Goal: Find specific page/section: Find specific page/section

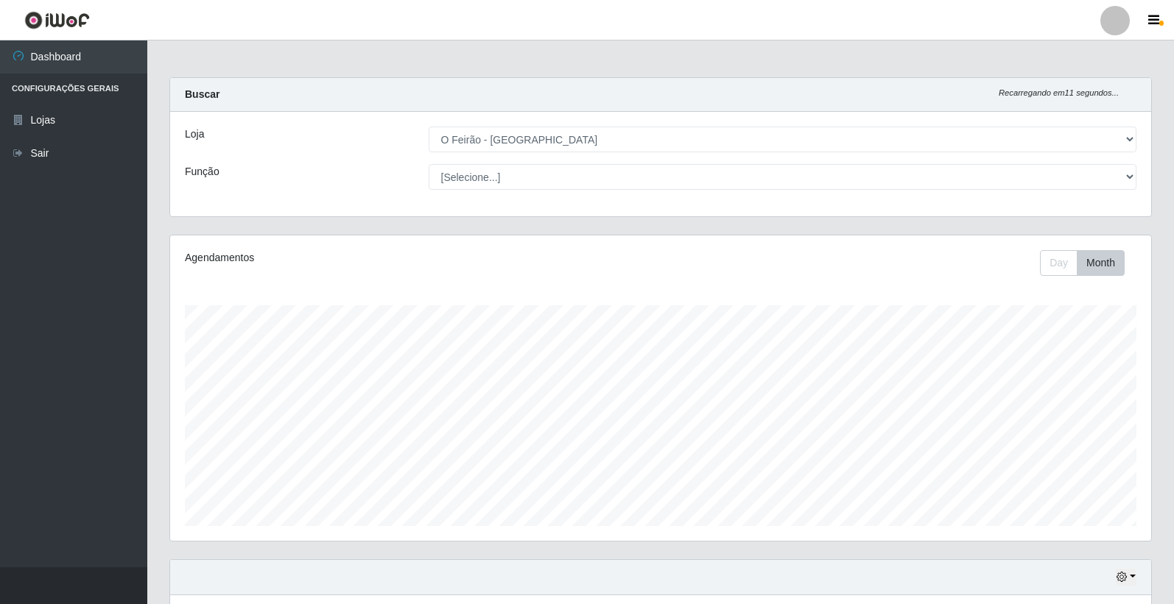
select select "327"
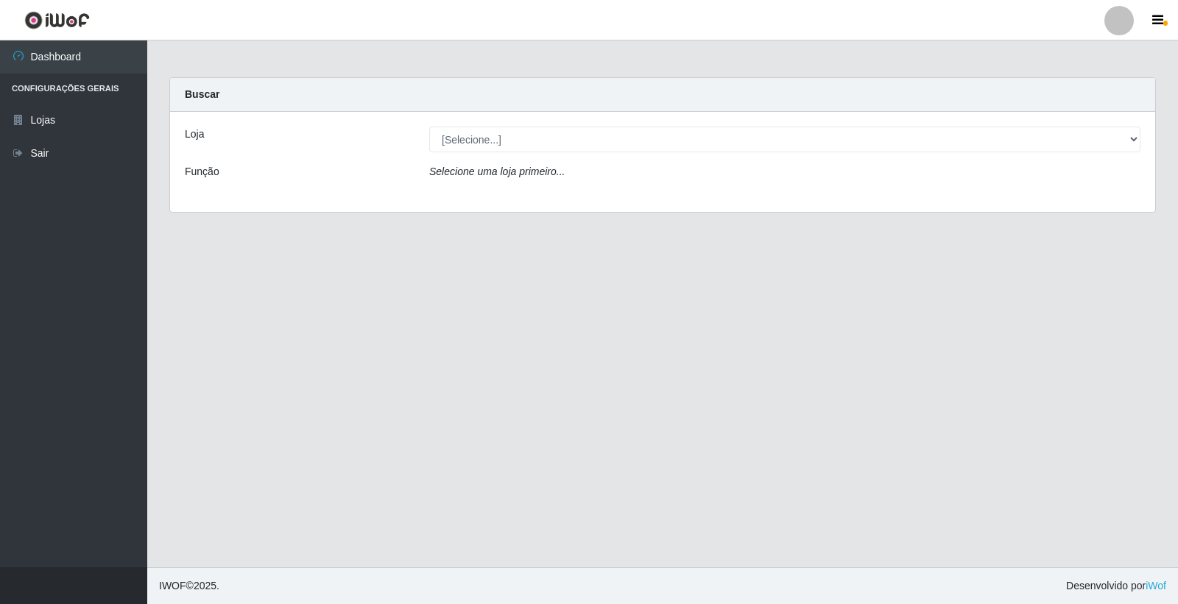
click at [494, 125] on div "Loja [Selecione...] O Feirão - [GEOGRAPHIC_DATA] Função Selecione uma loja prim…" at bounding box center [662, 162] width 985 height 100
drag, startPoint x: 504, startPoint y: 157, endPoint x: 504, endPoint y: 169, distance: 12.5
click at [504, 159] on div "Loja [Selecione...] O Feirão - [GEOGRAPHIC_DATA] Função Selecione uma loja prim…" at bounding box center [662, 162] width 985 height 100
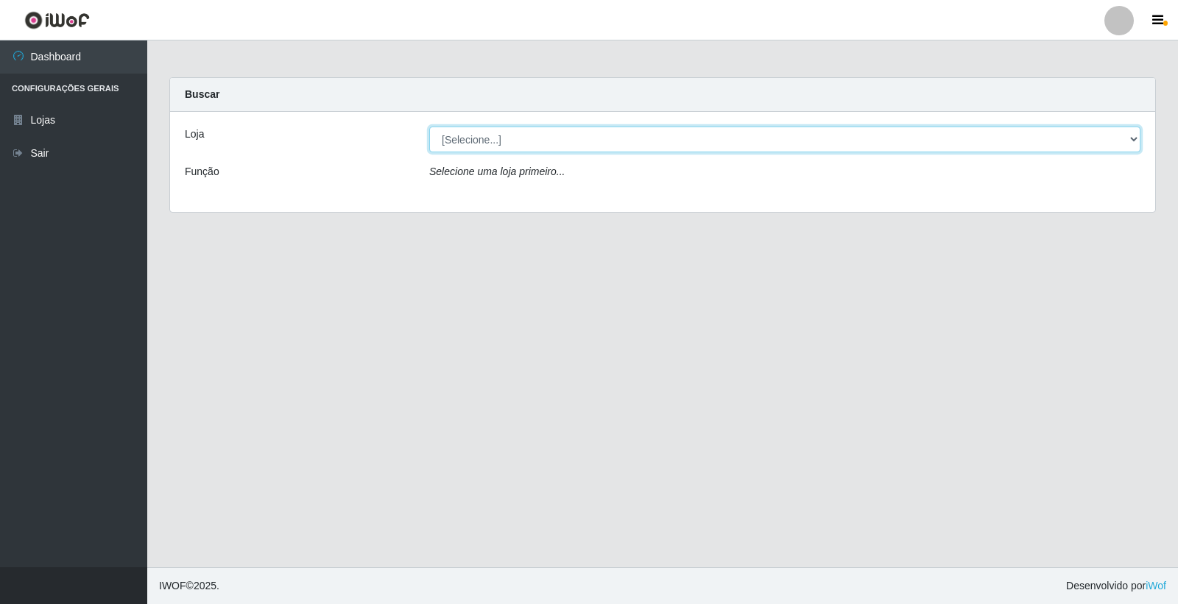
click at [502, 149] on select "[Selecione...] O Feirão - [GEOGRAPHIC_DATA]" at bounding box center [784, 140] width 711 height 26
select select "327"
click at [429, 127] on select "[Selecione...] O Feirão - [GEOGRAPHIC_DATA]" at bounding box center [784, 140] width 711 height 26
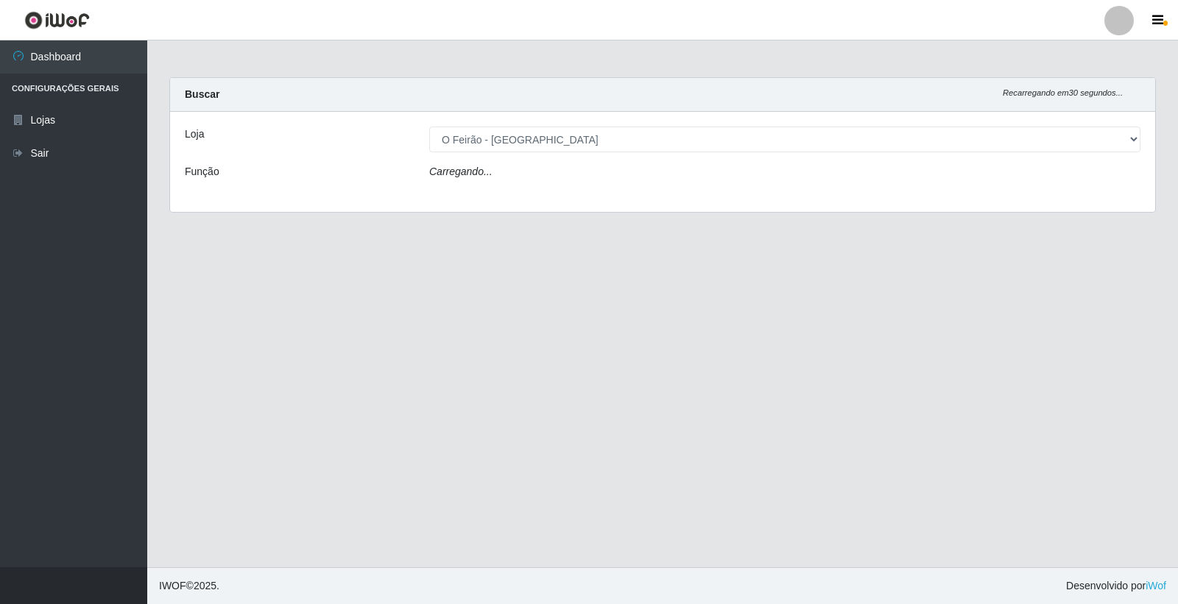
drag, startPoint x: 275, startPoint y: 241, endPoint x: 223, endPoint y: 218, distance: 56.4
click at [261, 237] on main "Carregando... Buscar Recarregando em 30 segundos... Loja [Selecione...] O Feirã…" at bounding box center [662, 303] width 1031 height 527
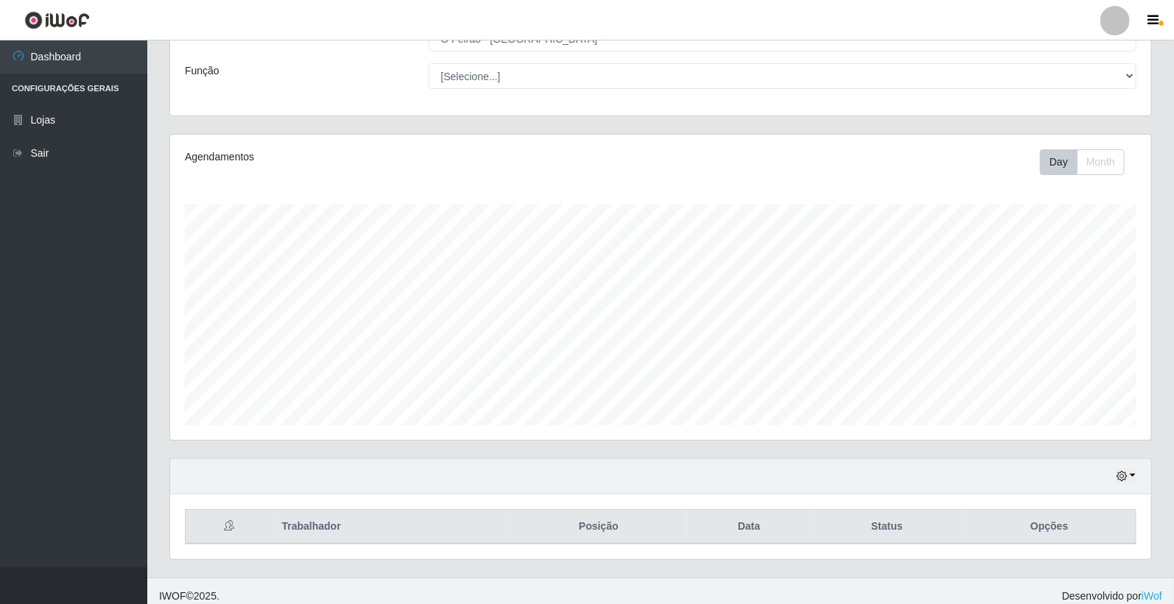
scroll to position [111, 0]
